Goal: Register for event/course

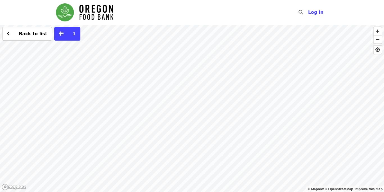
click at [259, 79] on div "Back to list 1" at bounding box center [192, 108] width 384 height 167
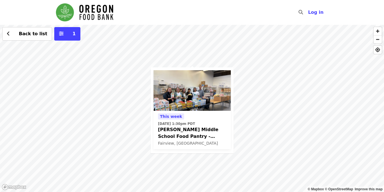
click at [197, 102] on img at bounding box center [192, 90] width 77 height 41
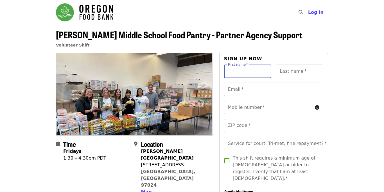
click at [232, 71] on input "First name   *" at bounding box center [248, 71] width 48 height 14
drag, startPoint x: 230, startPoint y: 53, endPoint x: 233, endPoint y: 58, distance: 5.9
click at [237, 64] on input "First name   *" at bounding box center [248, 71] width 48 height 14
click at [287, 72] on input "Last name   *" at bounding box center [300, 71] width 48 height 14
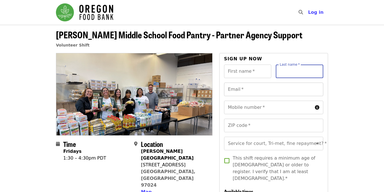
type input "*****"
click at [258, 70] on input "First name   *" at bounding box center [248, 71] width 48 height 14
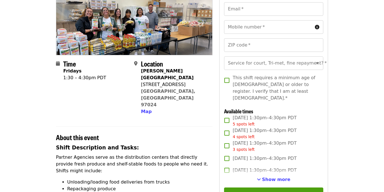
scroll to position [58, 0]
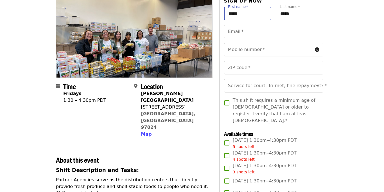
type input "*****"
click at [287, 46] on input "Mobile number   *" at bounding box center [268, 50] width 89 height 14
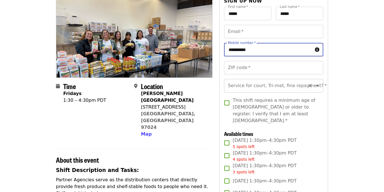
type input "**********"
click at [272, 80] on input "Service for court, Tri-met, fine repayment?   *" at bounding box center [267, 85] width 77 height 11
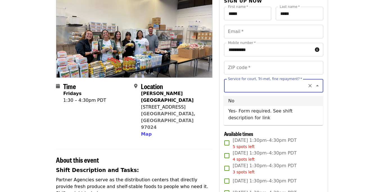
click at [298, 102] on li "No" at bounding box center [273, 101] width 99 height 10
type input "**"
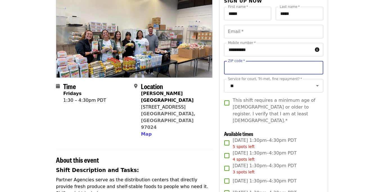
click at [290, 62] on input "ZIP code   *" at bounding box center [273, 68] width 99 height 14
type input "*****"
click at [273, 34] on input "Email   *" at bounding box center [273, 32] width 99 height 14
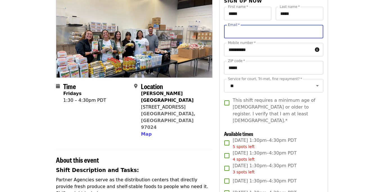
type input "**********"
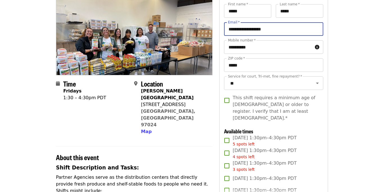
click at [237, 97] on span "This shift requires a minimum age of [DEMOGRAPHIC_DATA] or older to register. I…" at bounding box center [276, 107] width 86 height 27
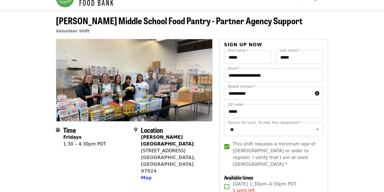
scroll to position [14, 0]
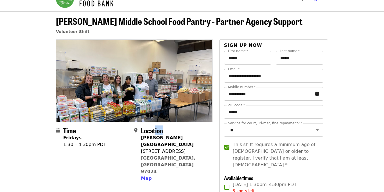
drag, startPoint x: 160, startPoint y: 131, endPoint x: 175, endPoint y: 123, distance: 16.4
drag, startPoint x: 104, startPoint y: 162, endPoint x: 106, endPoint y: 155, distance: 6.9
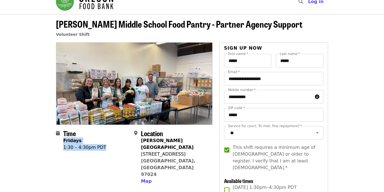
drag, startPoint x: 89, startPoint y: 140, endPoint x: 93, endPoint y: 139, distance: 4.2
click at [89, 140] on div "Fridays" at bounding box center [84, 140] width 43 height 7
click at [109, 135] on div "Time Fridays 1:30 – 4:30pm PDT" at bounding box center [93, 156] width 74 height 55
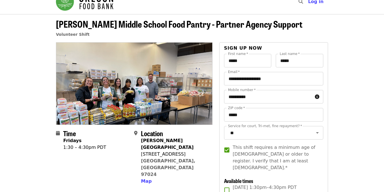
drag, startPoint x: 170, startPoint y: 104, endPoint x: 107, endPoint y: 102, distance: 63.4
drag, startPoint x: 134, startPoint y: 146, endPoint x: 147, endPoint y: 122, distance: 26.4
click at [136, 145] on span at bounding box center [137, 157] width 7 height 55
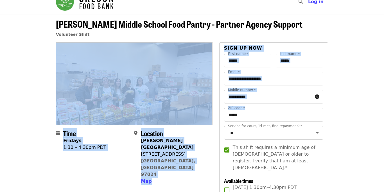
drag, startPoint x: 219, startPoint y: 111, endPoint x: 154, endPoint y: 107, distance: 64.8
click at [166, 105] on img at bounding box center [134, 83] width 156 height 82
click at [122, 149] on div "Time Fridays 1:30 – 4:30pm PDT" at bounding box center [93, 156] width 74 height 55
click at [147, 102] on img at bounding box center [134, 83] width 156 height 82
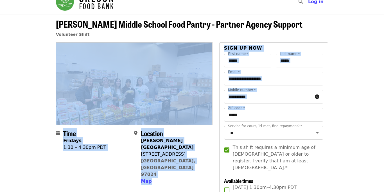
click at [128, 145] on div "Time Fridays 1:30 – 4:30pm PDT" at bounding box center [93, 156] width 74 height 55
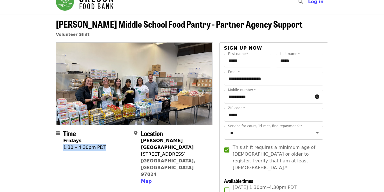
drag, startPoint x: 128, startPoint y: 145, endPoint x: 134, endPoint y: 145, distance: 6.2
click at [131, 145] on section "Time Fridays 1:30 – 4:30pm PDT Location [PERSON_NAME][GEOGRAPHIC_DATA] [STREET_…" at bounding box center [134, 159] width 157 height 60
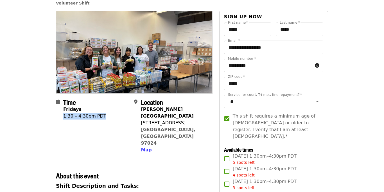
scroll to position [53, 0]
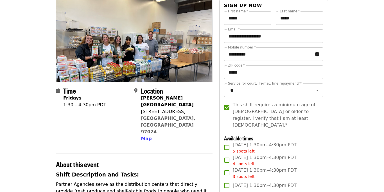
click at [269, 141] on span "[DATE] 1:30pm–4:30pm PDT 5 spots left" at bounding box center [265, 147] width 64 height 13
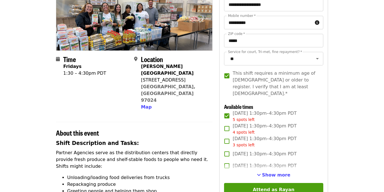
scroll to position [90, 0]
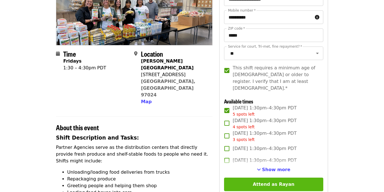
click at [308, 177] on button "Attend as Rayan" at bounding box center [273, 184] width 99 height 14
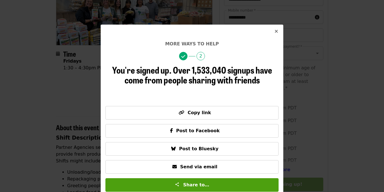
scroll to position [6, 0]
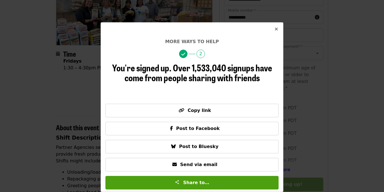
click at [277, 32] on span "Close" at bounding box center [276, 29] width 3 height 7
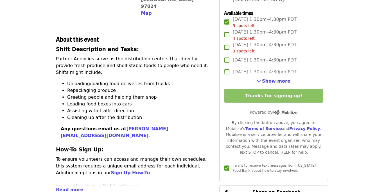
scroll to position [308, 0]
